Goal: Transaction & Acquisition: Download file/media

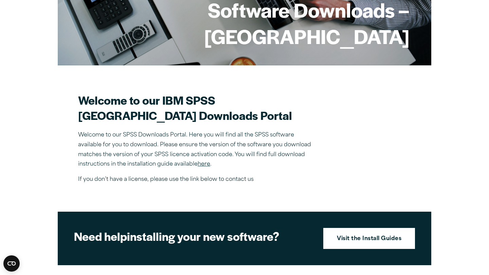
scroll to position [124, 0]
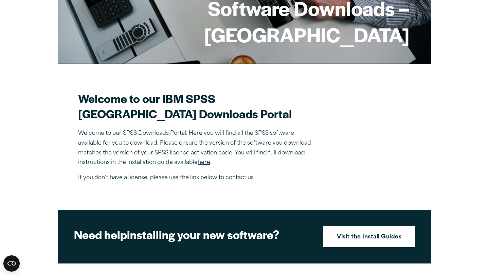
click at [203, 166] on link "here" at bounding box center [203, 162] width 13 height 5
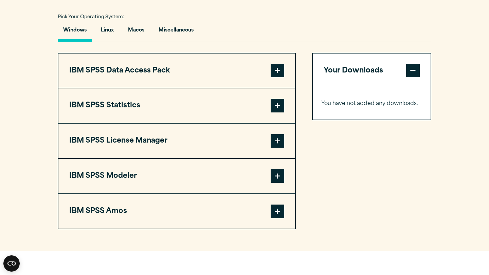
scroll to position [495, 0]
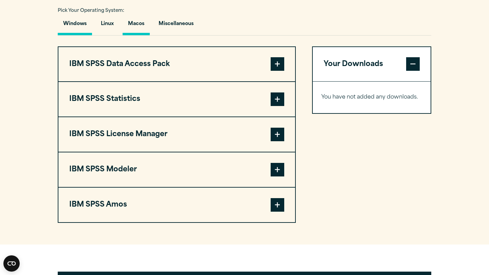
click at [137, 35] on button "Macos" at bounding box center [135, 25] width 27 height 19
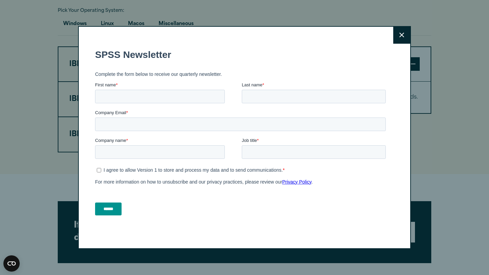
click at [400, 35] on icon at bounding box center [401, 35] width 5 height 5
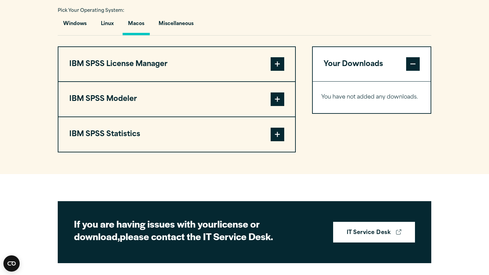
click at [278, 71] on span at bounding box center [277, 64] width 14 height 14
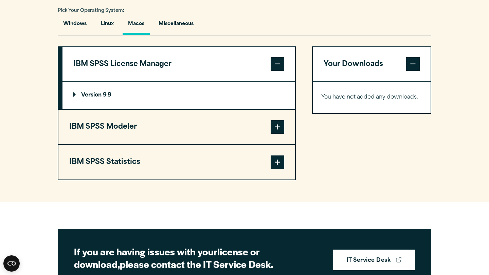
click at [278, 71] on span at bounding box center [277, 64] width 14 height 14
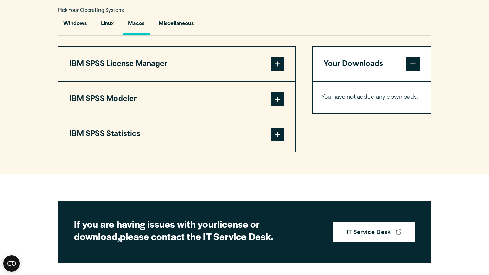
click at [281, 106] on span at bounding box center [277, 100] width 14 height 14
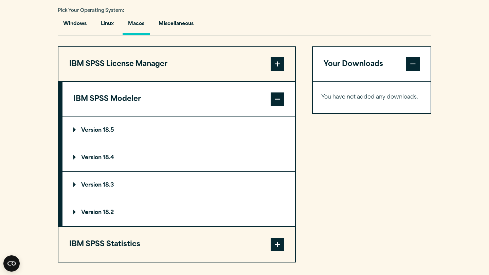
click at [281, 106] on span at bounding box center [277, 100] width 14 height 14
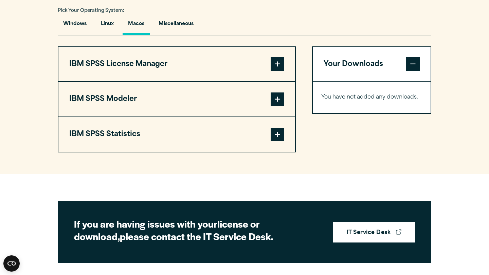
click at [279, 141] on span at bounding box center [277, 135] width 14 height 14
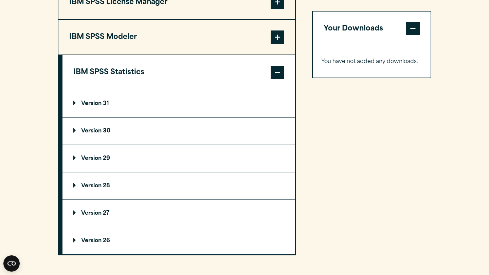
scroll to position [563, 0]
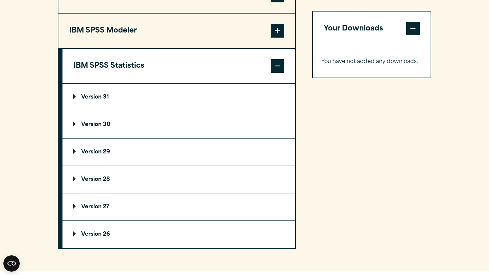
click at [75, 128] on p "Version 30" at bounding box center [91, 124] width 37 height 5
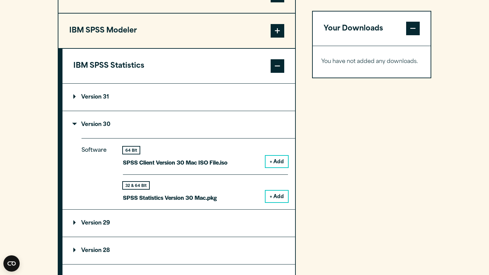
click at [281, 203] on button "+ Add" at bounding box center [276, 197] width 22 height 12
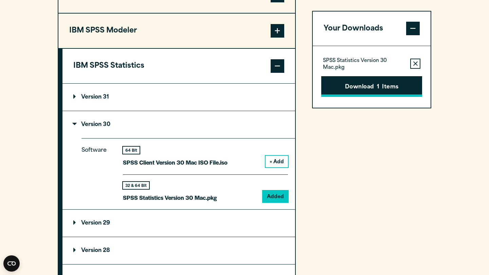
click at [367, 87] on button "Download 1 Items" at bounding box center [371, 86] width 101 height 21
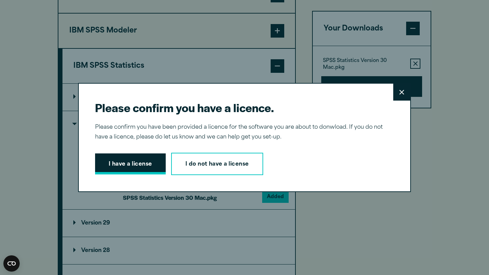
click at [136, 168] on button "I have a license" at bounding box center [130, 164] width 71 height 21
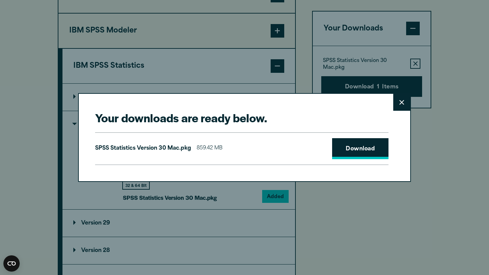
click at [359, 152] on link "Download" at bounding box center [360, 148] width 56 height 21
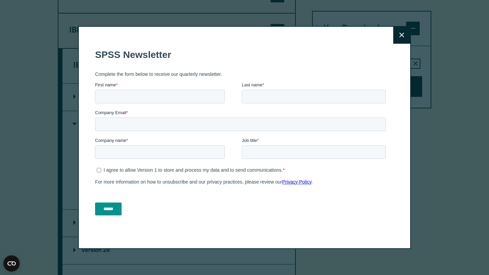
click at [400, 36] on icon at bounding box center [401, 35] width 5 height 5
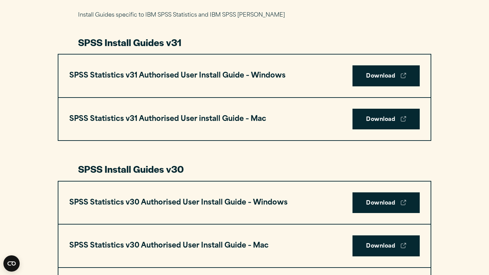
scroll to position [351, 0]
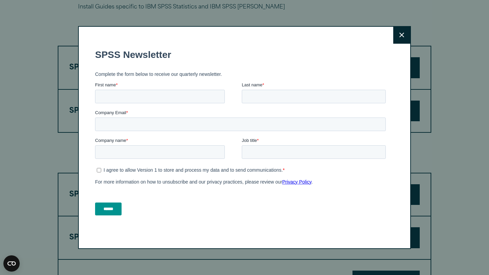
click at [400, 35] on icon at bounding box center [401, 35] width 5 height 5
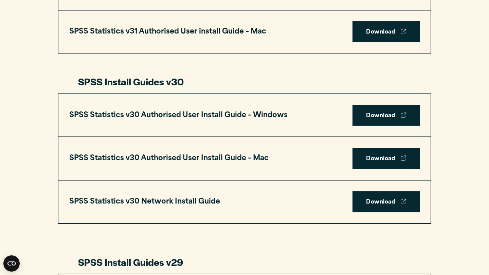
scroll to position [432, 0]
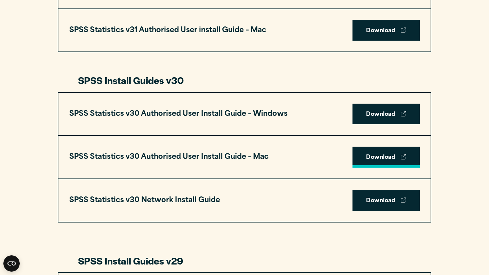
click at [388, 155] on link "Download" at bounding box center [385, 157] width 67 height 21
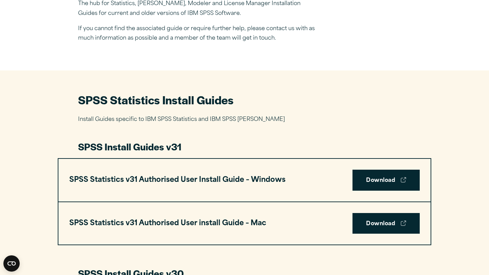
scroll to position [0, 0]
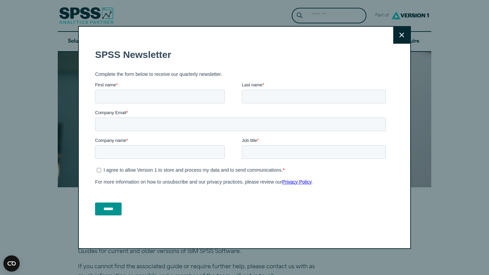
click at [402, 30] on button "Close" at bounding box center [401, 35] width 17 height 17
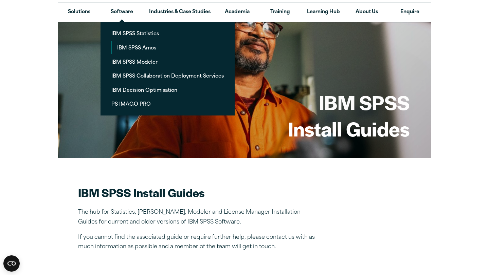
scroll to position [194, 0]
